Goal: Navigation & Orientation: Find specific page/section

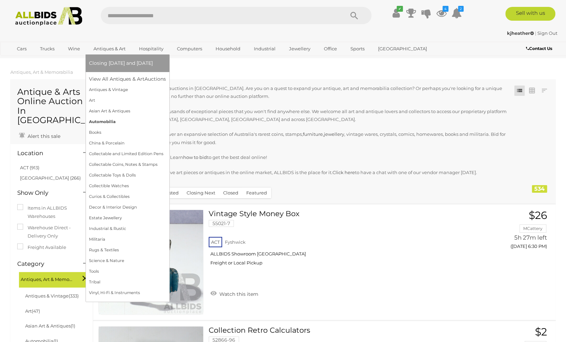
click at [112, 119] on link "Automobilia" at bounding box center [127, 122] width 77 height 11
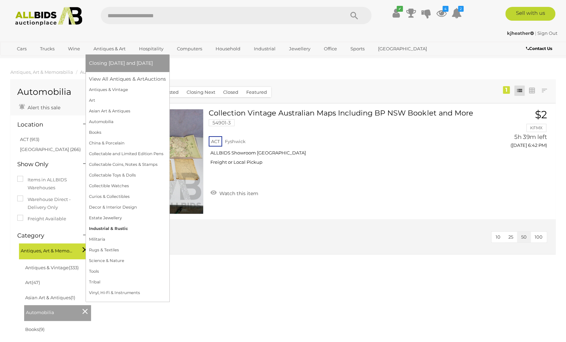
click at [110, 228] on link "Industrial & Rustic" at bounding box center [127, 228] width 77 height 11
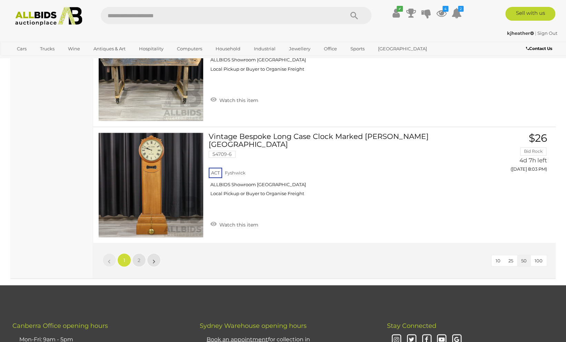
scroll to position [5702, 0]
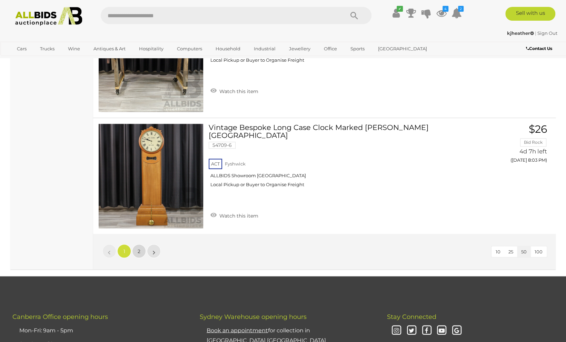
click at [138, 248] on span "2" at bounding box center [139, 251] width 3 height 6
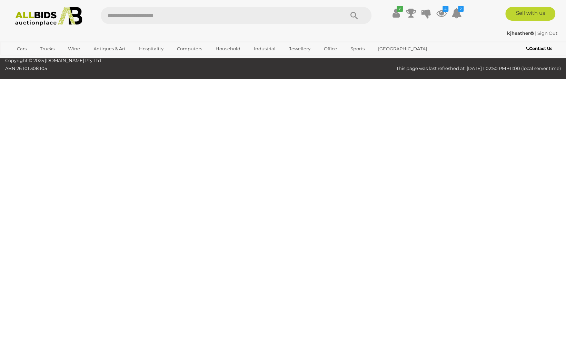
scroll to position [34, 0]
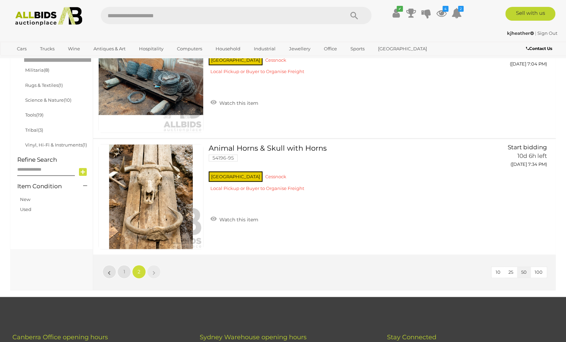
scroll to position [434, 0]
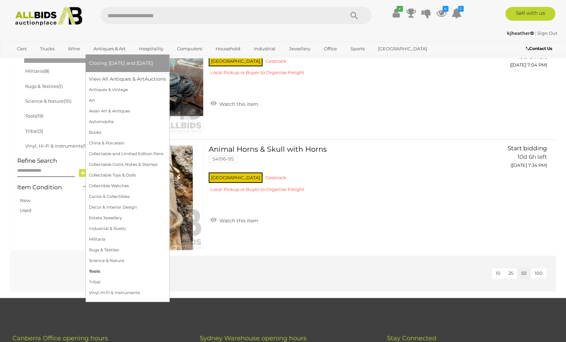
click at [99, 271] on link "Tools" at bounding box center [127, 271] width 77 height 11
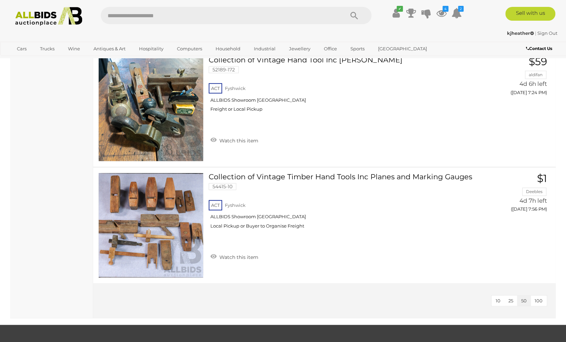
scroll to position [2045, 0]
